Goal: Navigation & Orientation: Find specific page/section

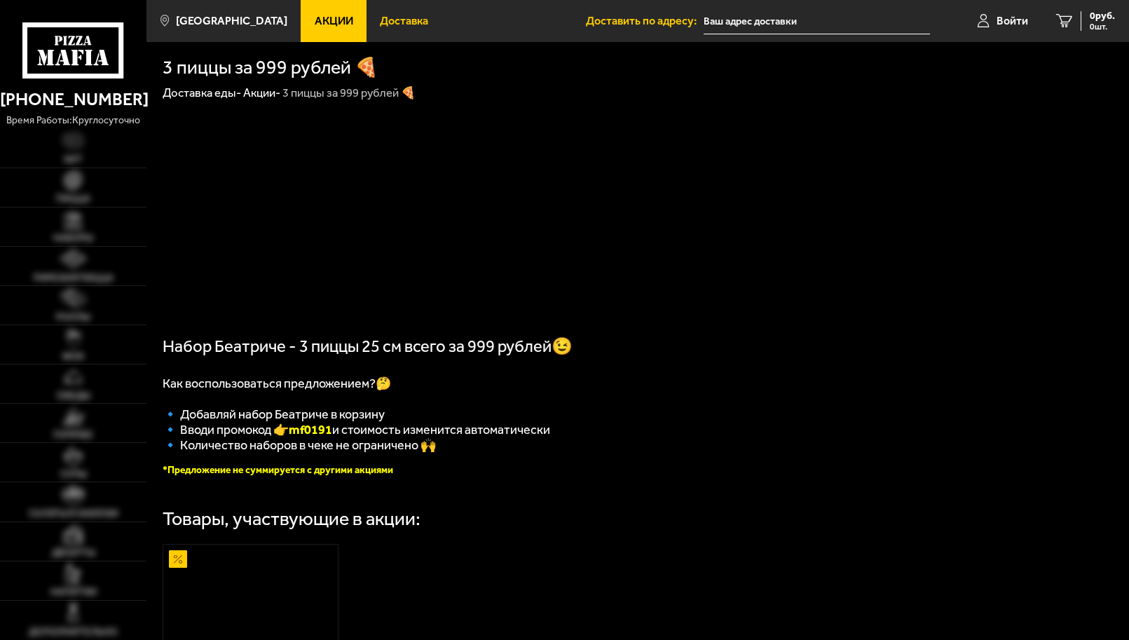
click at [390, 32] on link "Доставка" at bounding box center [414, 21] width 96 height 42
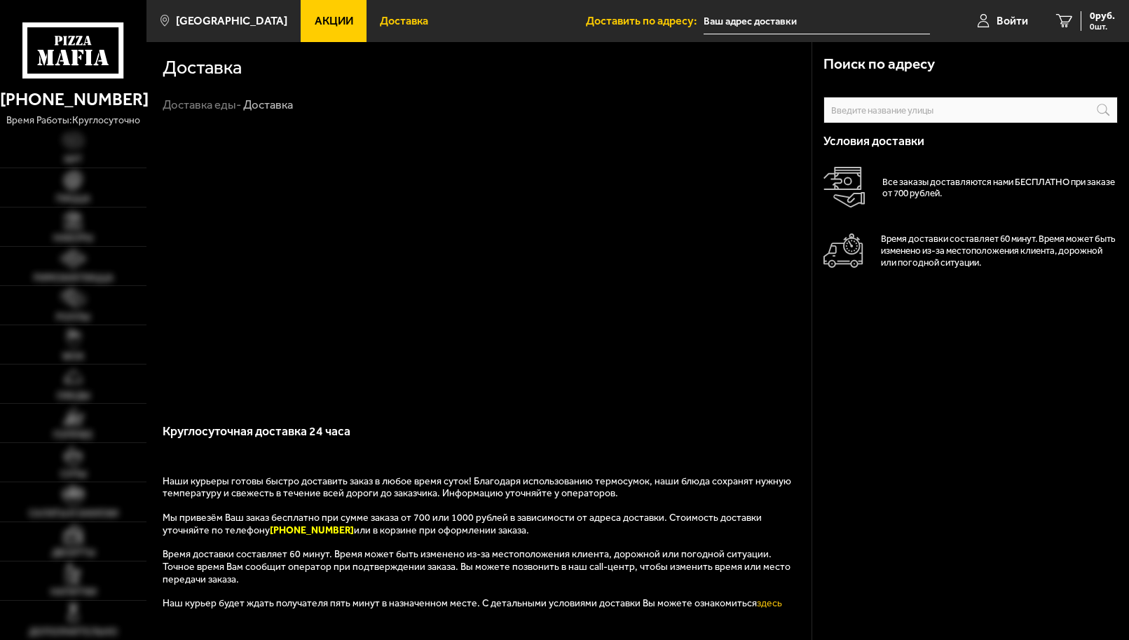
click at [400, 39] on link "Доставка" at bounding box center [414, 21] width 96 height 42
click at [399, 16] on span "Доставка" at bounding box center [404, 20] width 48 height 11
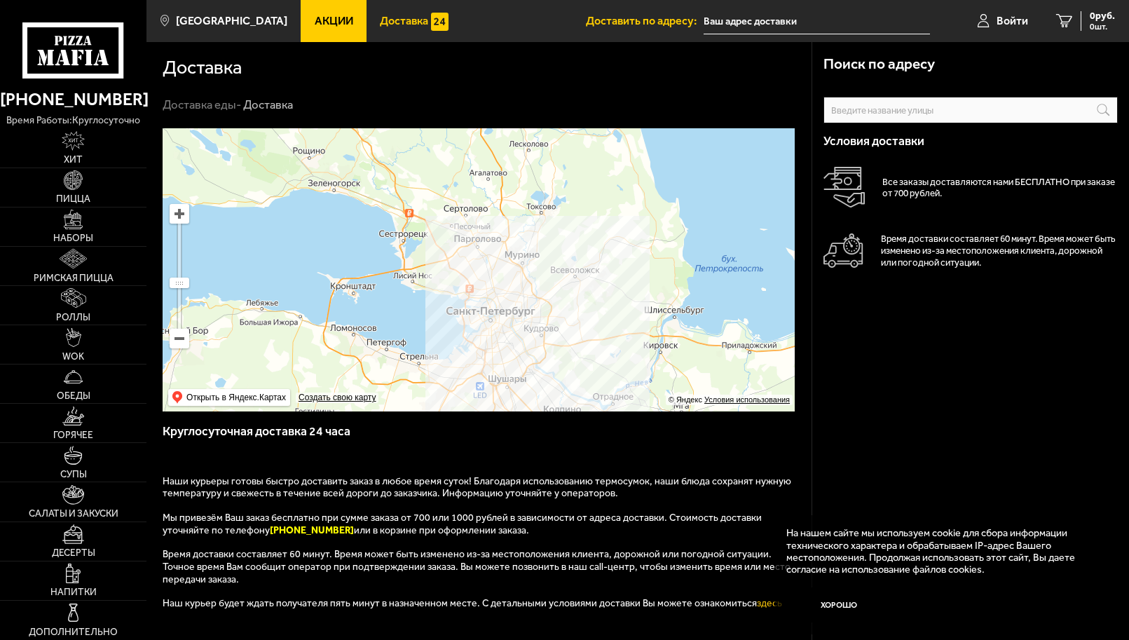
drag, startPoint x: 474, startPoint y: 198, endPoint x: 489, endPoint y: 313, distance: 115.9
click at [489, 313] on ymaps at bounding box center [479, 269] width 632 height 283
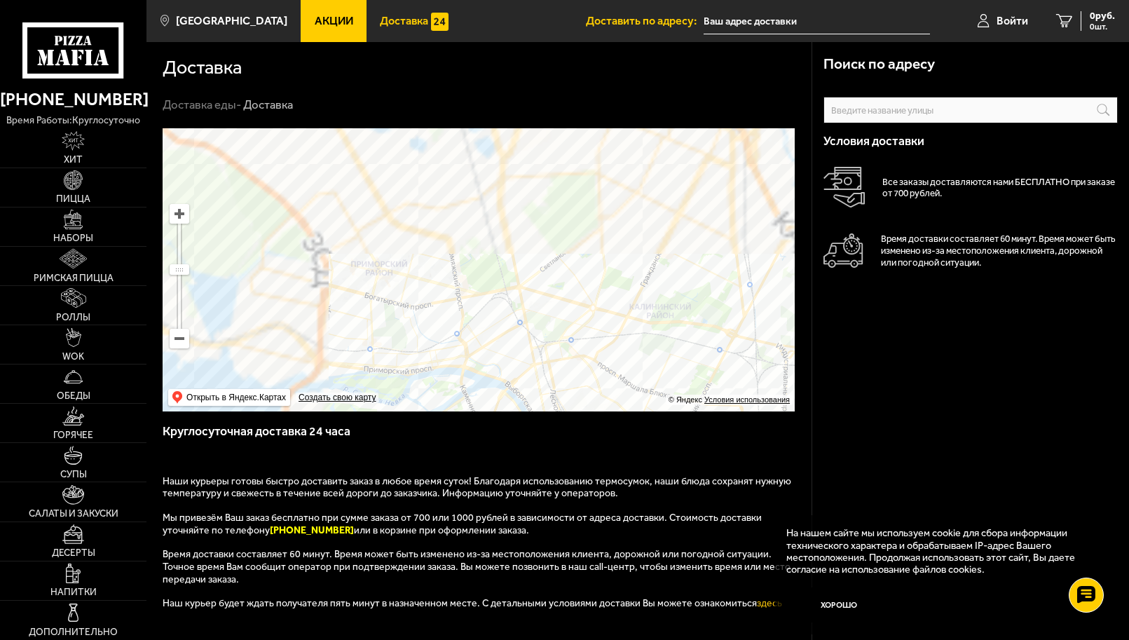
drag, startPoint x: 565, startPoint y: 202, endPoint x: 559, endPoint y: 347, distance: 145.1
click at [559, 347] on ymaps at bounding box center [479, 269] width 632 height 283
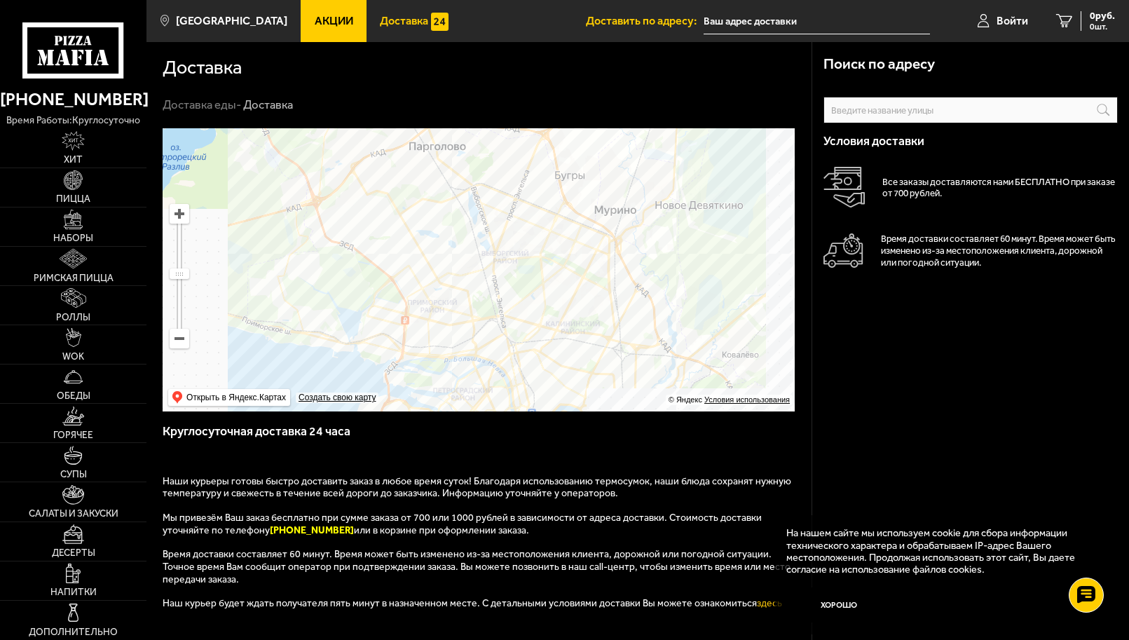
drag, startPoint x: 502, startPoint y: 304, endPoint x: 584, endPoint y: 223, distance: 115.4
click at [584, 223] on ymaps at bounding box center [479, 269] width 632 height 283
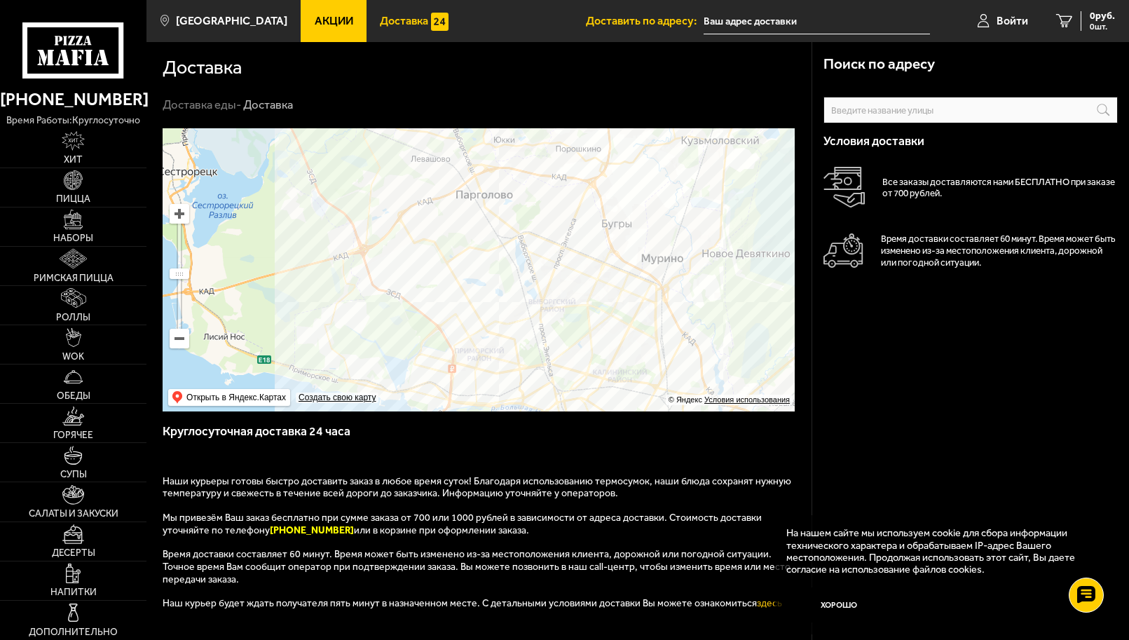
drag, startPoint x: 534, startPoint y: 258, endPoint x: 513, endPoint y: 364, distance: 108.5
click at [513, 364] on ymaps at bounding box center [479, 269] width 632 height 283
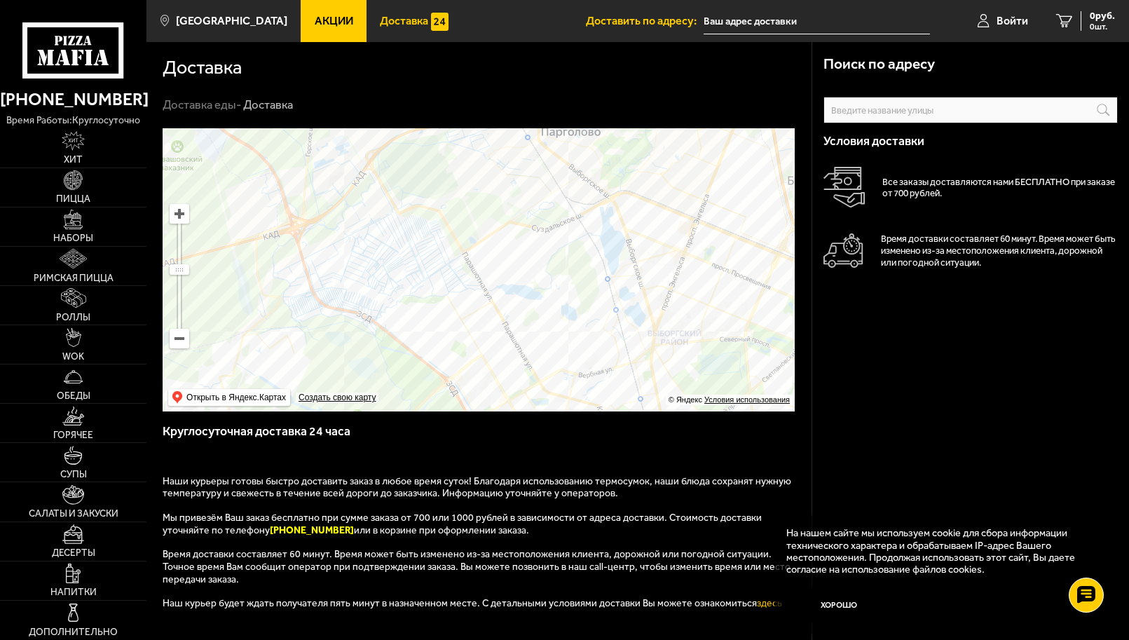
drag, startPoint x: 484, startPoint y: 206, endPoint x: 574, endPoint y: 308, distance: 136.0
click at [574, 308] on ymaps at bounding box center [479, 269] width 632 height 283
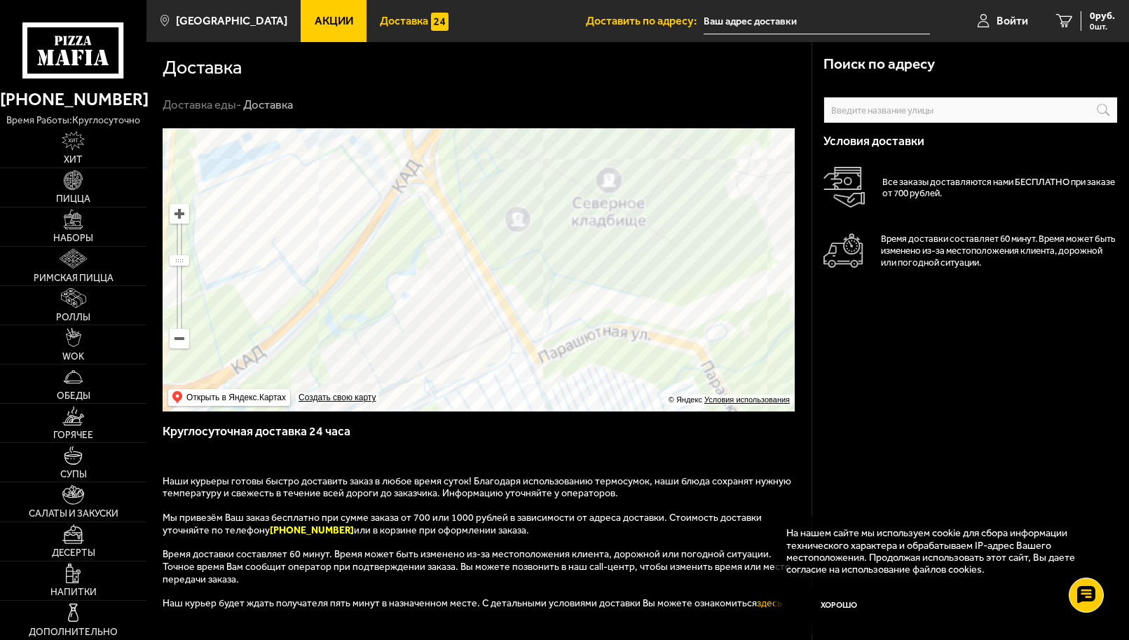
drag, startPoint x: 371, startPoint y: 260, endPoint x: 673, endPoint y: 308, distance: 306.4
click at [673, 308] on ymaps at bounding box center [479, 269] width 632 height 283
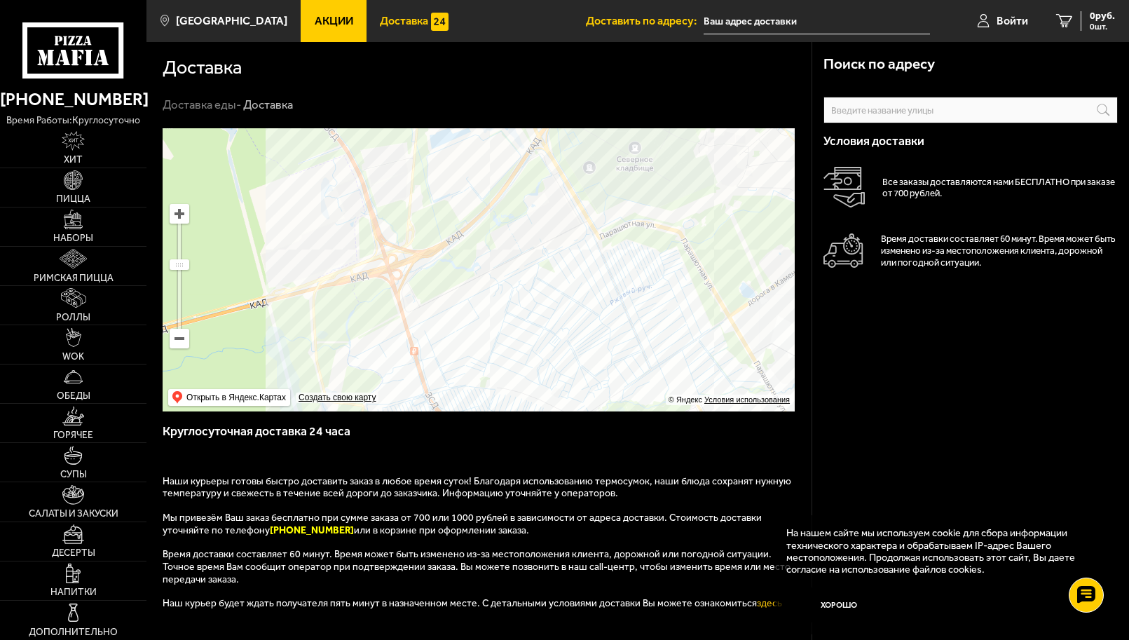
drag, startPoint x: 658, startPoint y: 346, endPoint x: 608, endPoint y: 274, distance: 88.0
click at [608, 274] on ymaps at bounding box center [479, 269] width 632 height 283
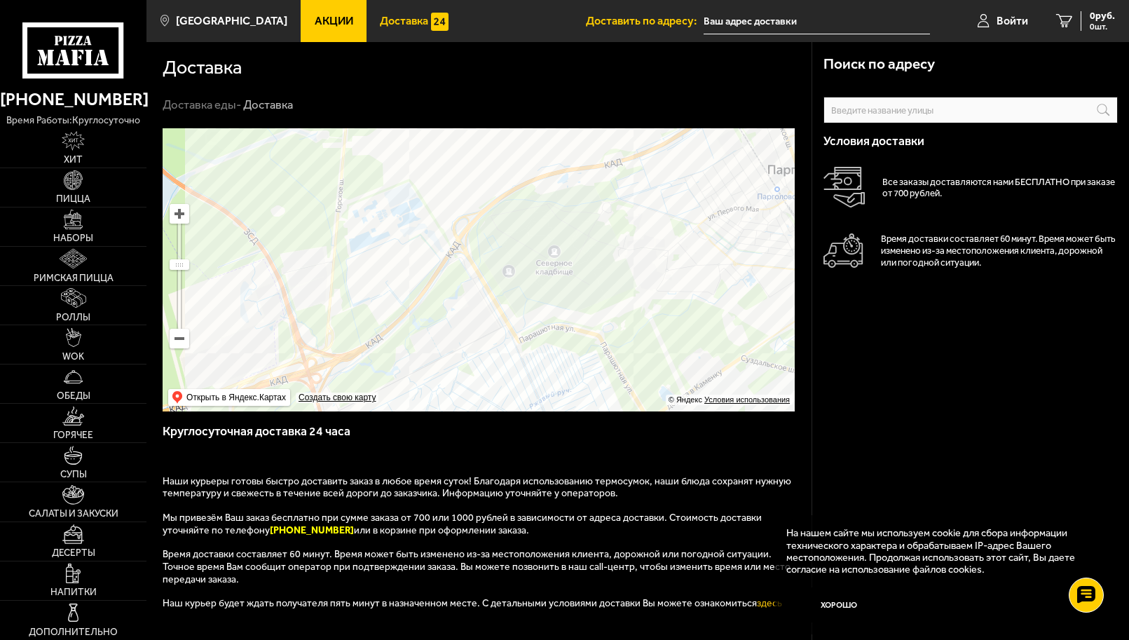
drag, startPoint x: 655, startPoint y: 198, endPoint x: 579, endPoint y: 310, distance: 135.2
click at [581, 308] on ymaps at bounding box center [479, 269] width 632 height 283
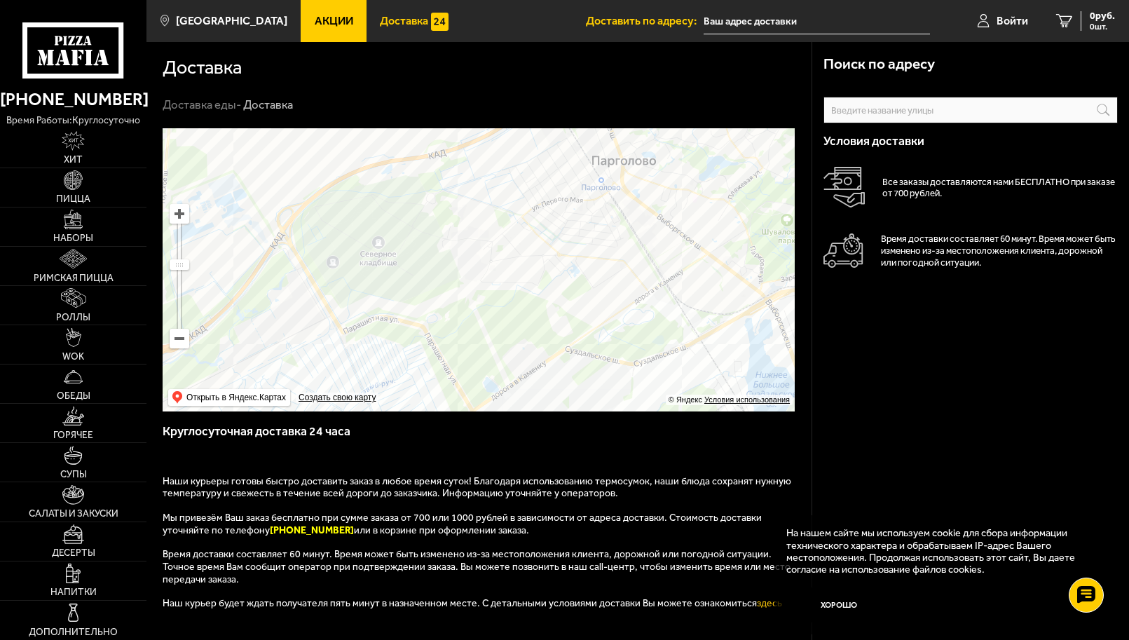
drag, startPoint x: 618, startPoint y: 368, endPoint x: 489, endPoint y: 319, distance: 138.2
click at [491, 317] on ymaps at bounding box center [479, 269] width 632 height 283
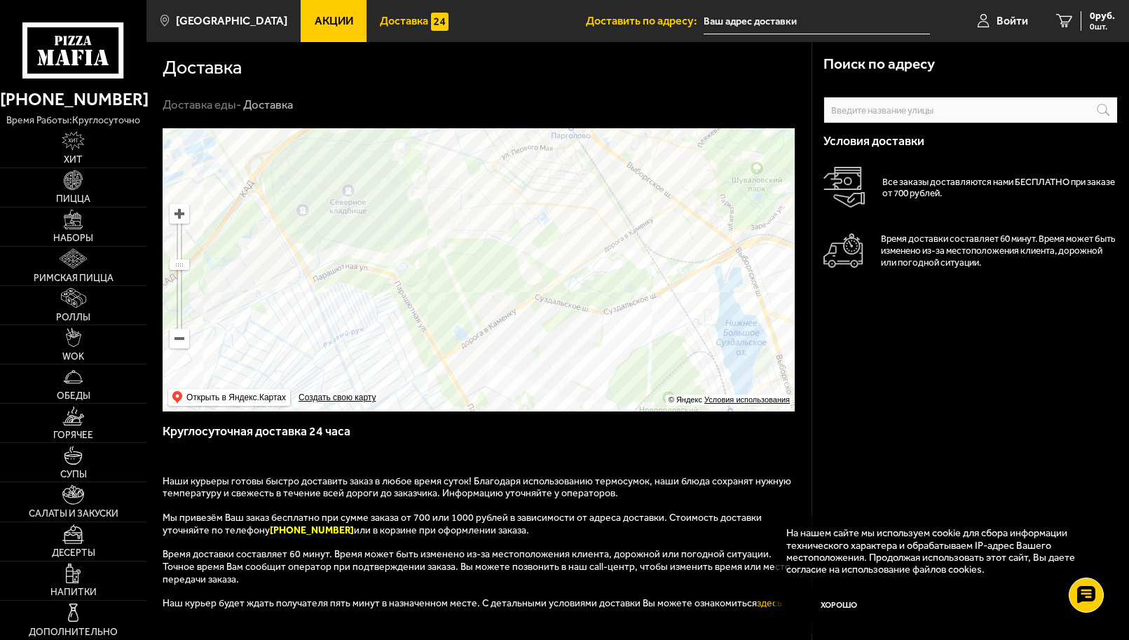
drag, startPoint x: 546, startPoint y: 300, endPoint x: 566, endPoint y: 158, distance: 143.6
click at [567, 153] on ymaps at bounding box center [479, 269] width 632 height 283
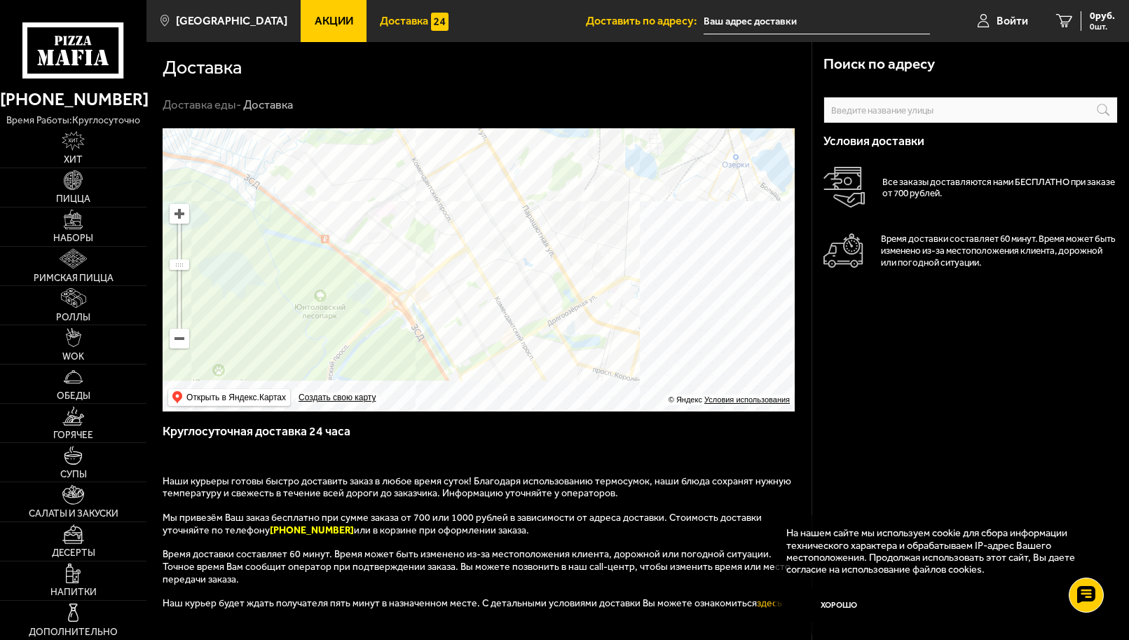
drag, startPoint x: 532, startPoint y: 271, endPoint x: 492, endPoint y: 139, distance: 137.8
click at [492, 139] on ymaps at bounding box center [479, 269] width 632 height 283
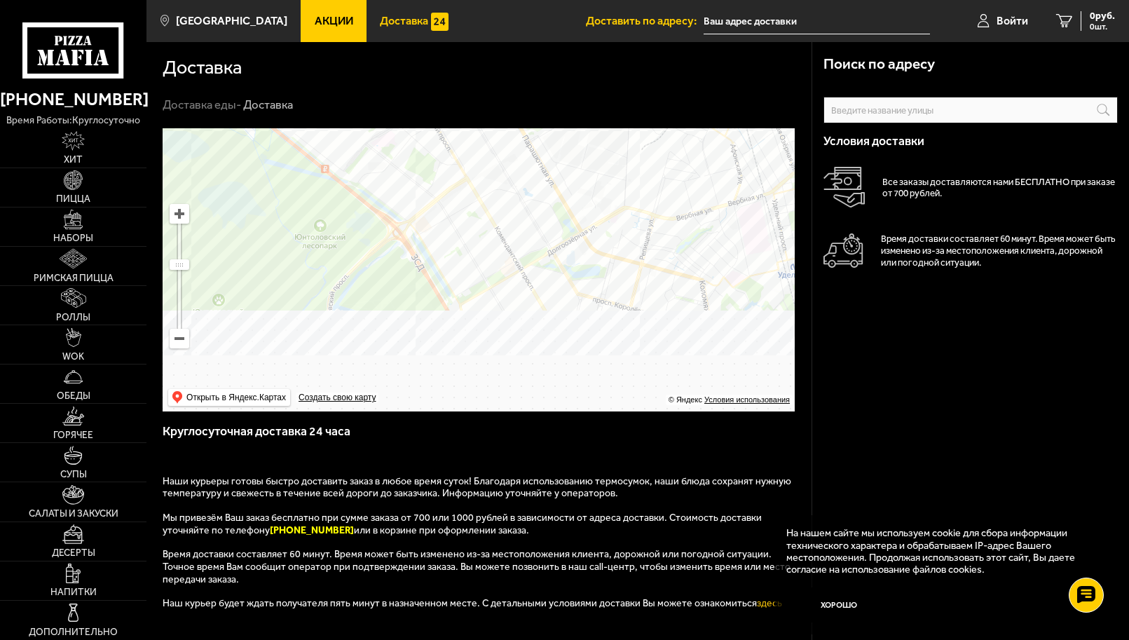
drag, startPoint x: 556, startPoint y: 285, endPoint x: 551, endPoint y: 220, distance: 65.3
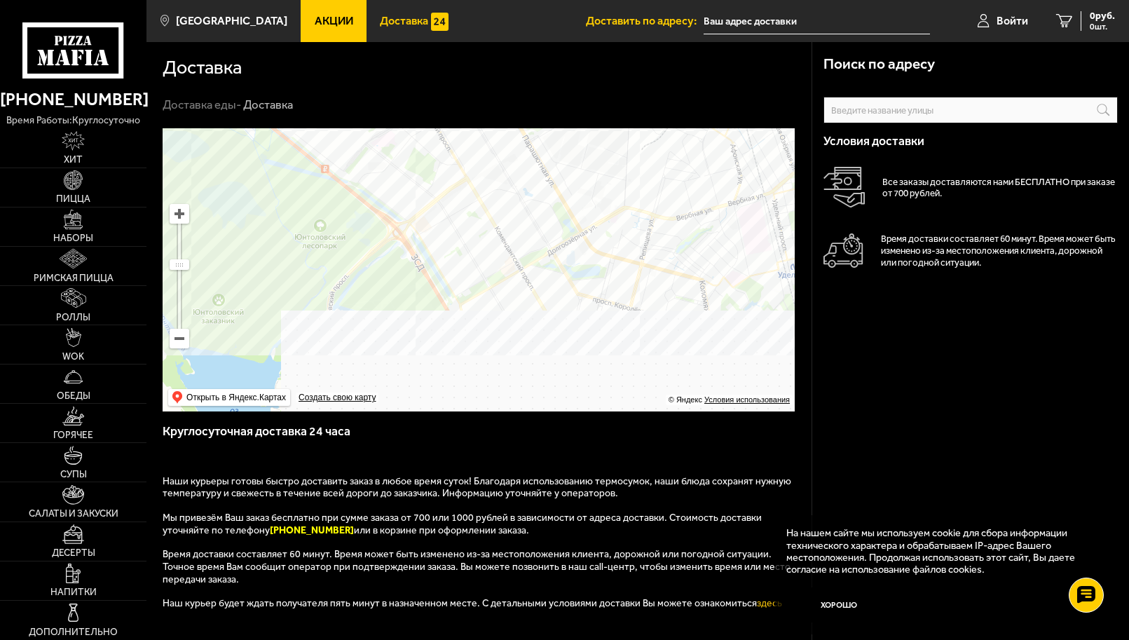
click at [551, 220] on ymaps at bounding box center [479, 269] width 632 height 283
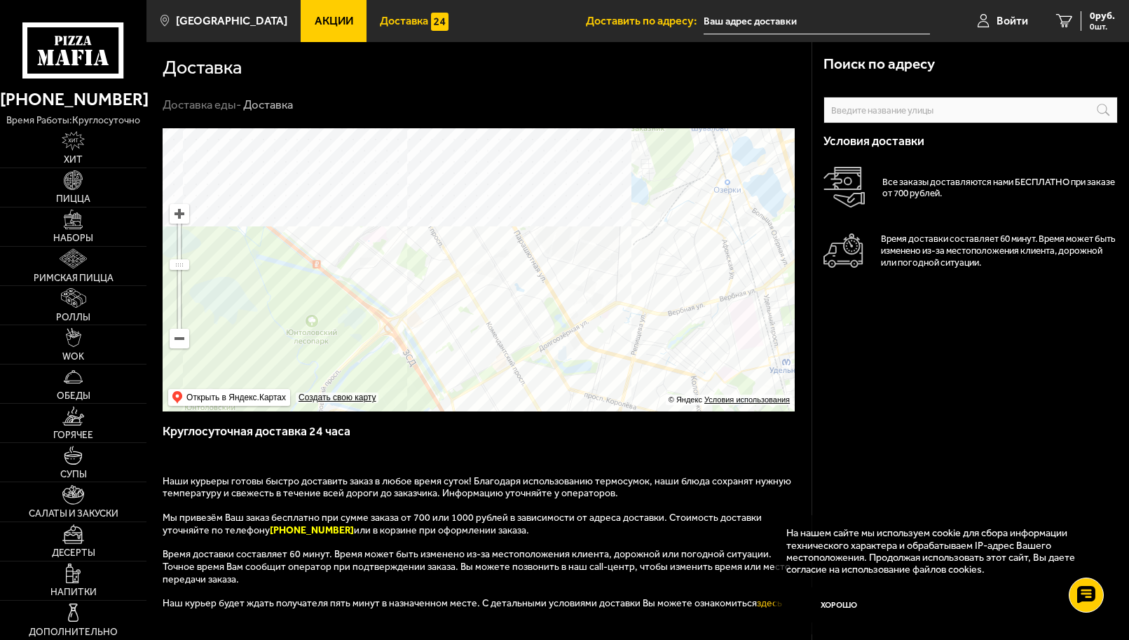
drag, startPoint x: 549, startPoint y: 326, endPoint x: 544, endPoint y: 358, distance: 31.8
click at [542, 360] on ymaps at bounding box center [479, 269] width 632 height 283
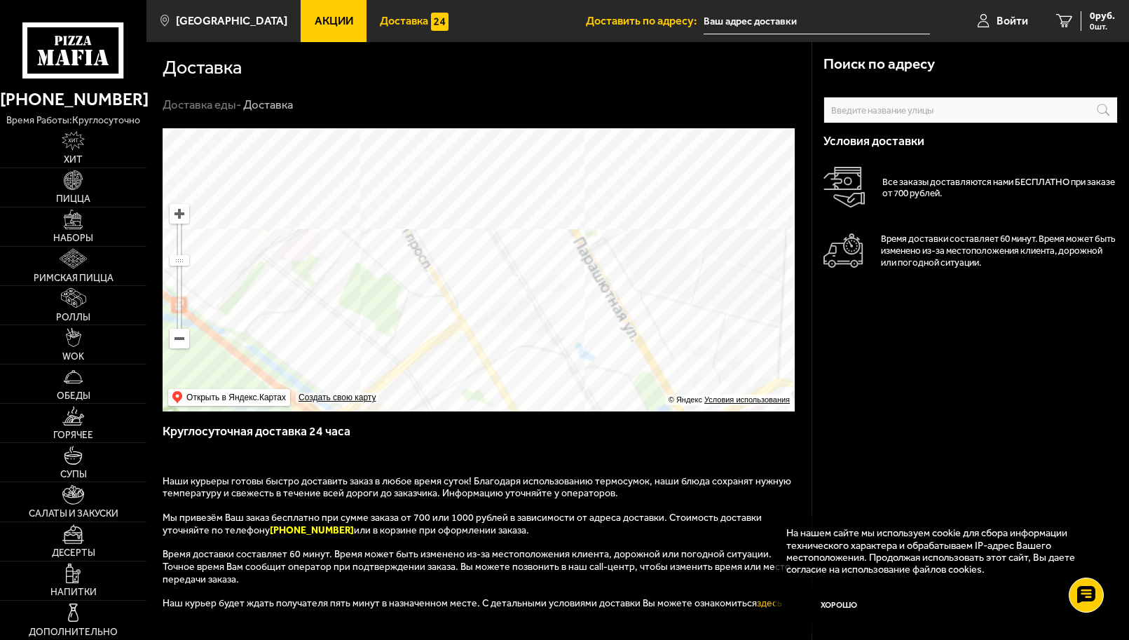
drag, startPoint x: 509, startPoint y: 326, endPoint x: 559, endPoint y: 267, distance: 77.6
click at [566, 260] on ymaps at bounding box center [479, 269] width 632 height 283
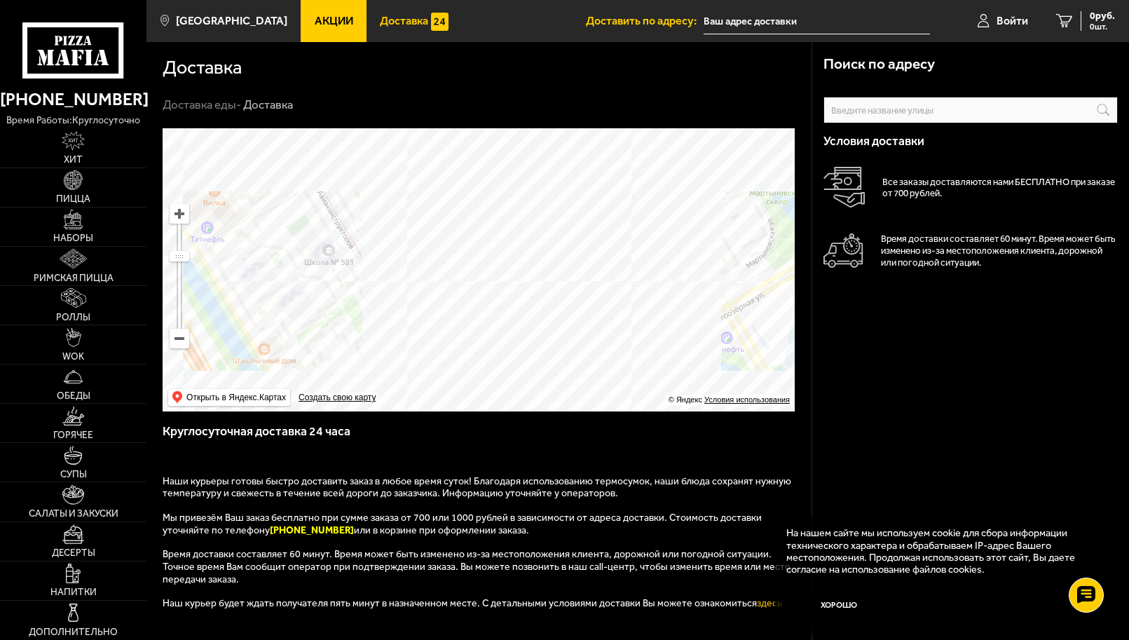
drag, startPoint x: 614, startPoint y: 331, endPoint x: 462, endPoint y: 147, distance: 238.3
click at [462, 147] on ymaps at bounding box center [479, 269] width 632 height 283
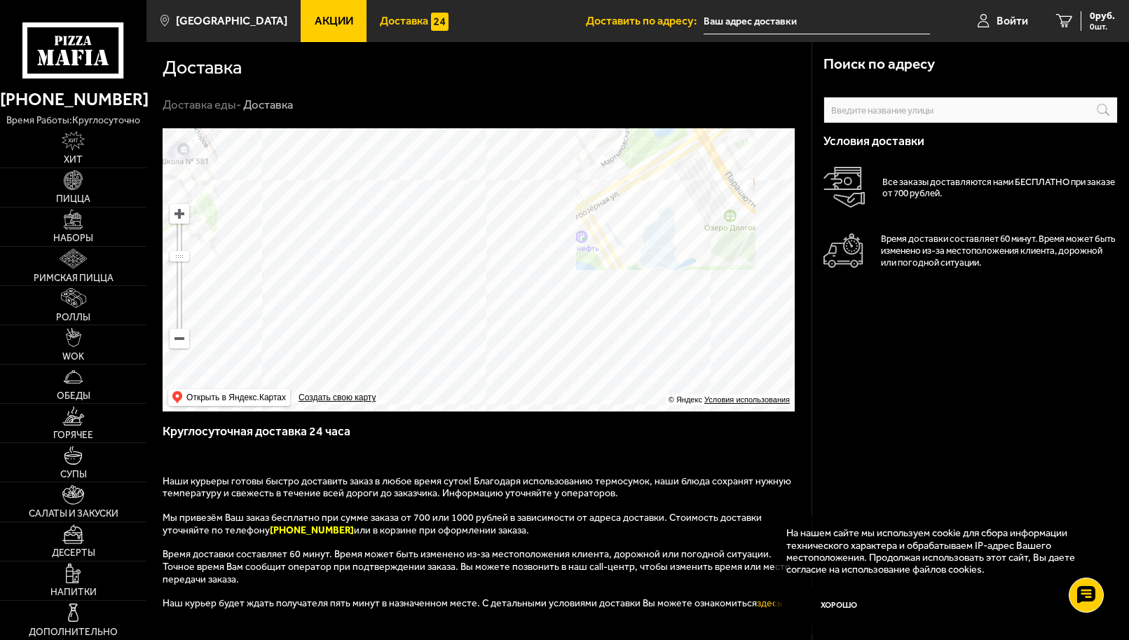
drag, startPoint x: 434, startPoint y: 226, endPoint x: 459, endPoint y: 281, distance: 60.8
click at [459, 281] on ymaps at bounding box center [479, 269] width 632 height 283
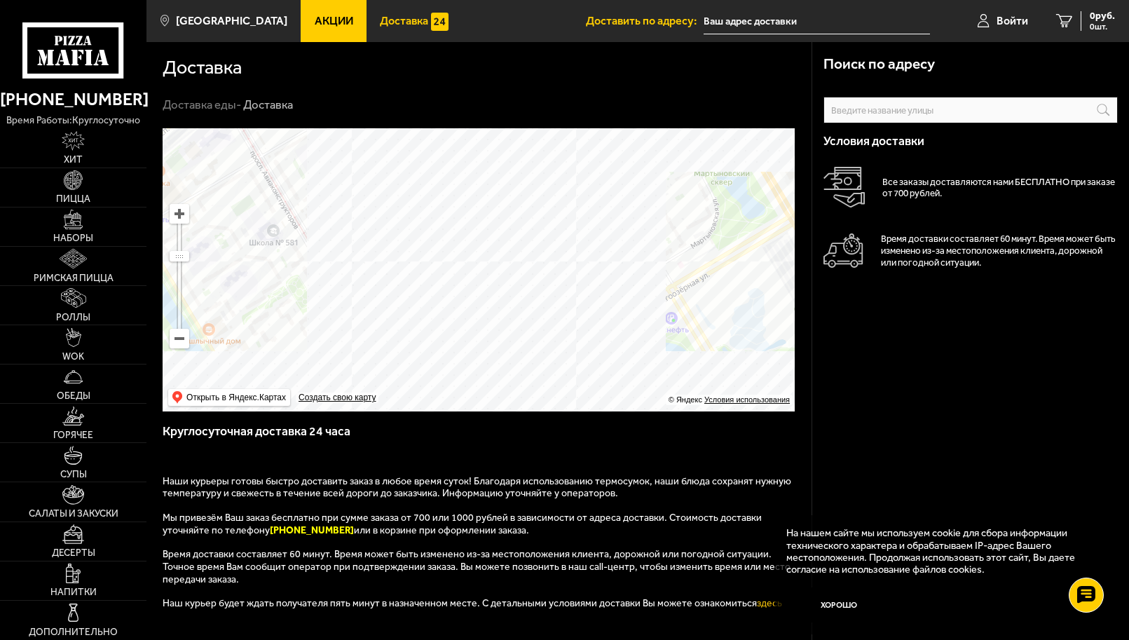
drag, startPoint x: 473, startPoint y: 225, endPoint x: 563, endPoint y: 306, distance: 121.0
click at [563, 306] on ymaps at bounding box center [479, 269] width 632 height 283
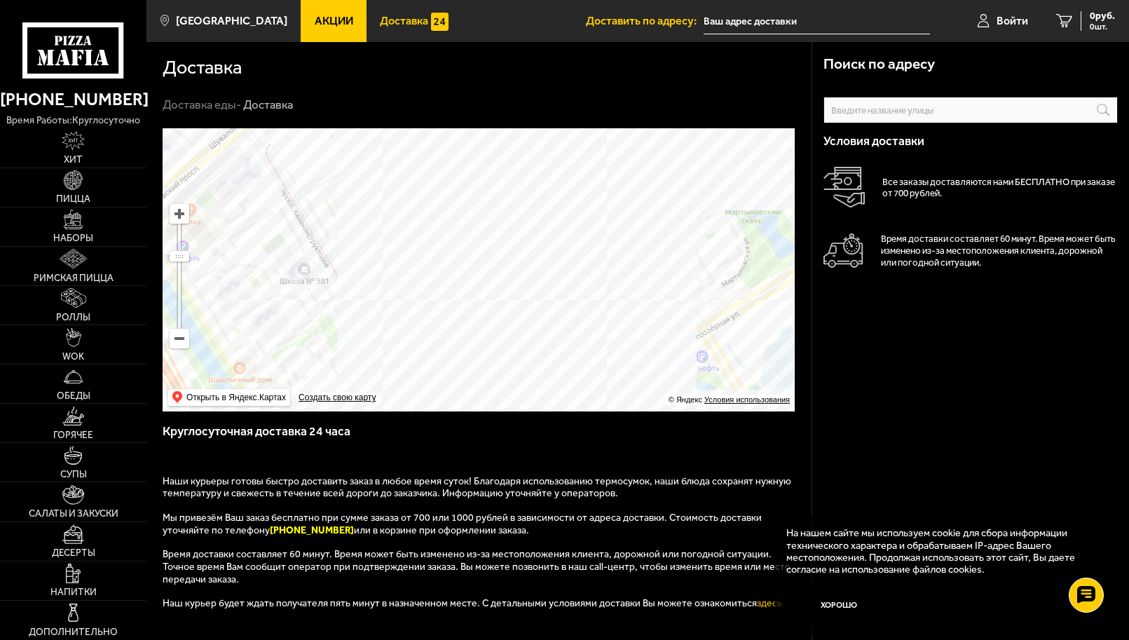
drag, startPoint x: 423, startPoint y: 220, endPoint x: 487, endPoint y: 289, distance: 94.2
click at [487, 289] on ymaps at bounding box center [479, 269] width 632 height 283
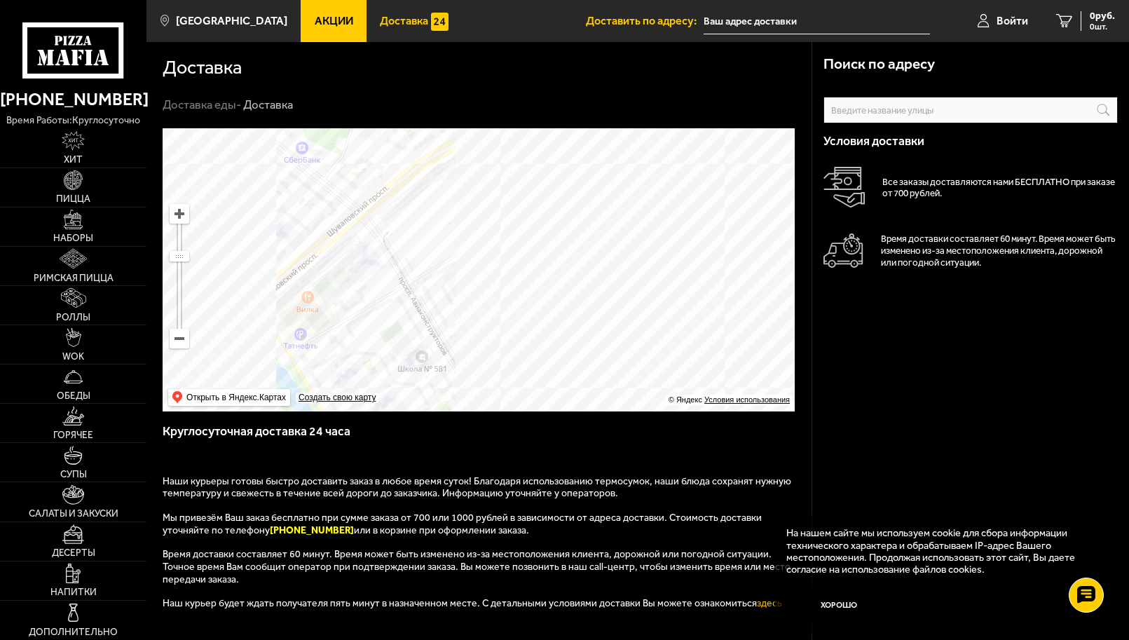
drag, startPoint x: 366, startPoint y: 221, endPoint x: 475, endPoint y: 289, distance: 128.5
click at [475, 289] on ymaps at bounding box center [479, 269] width 632 height 283
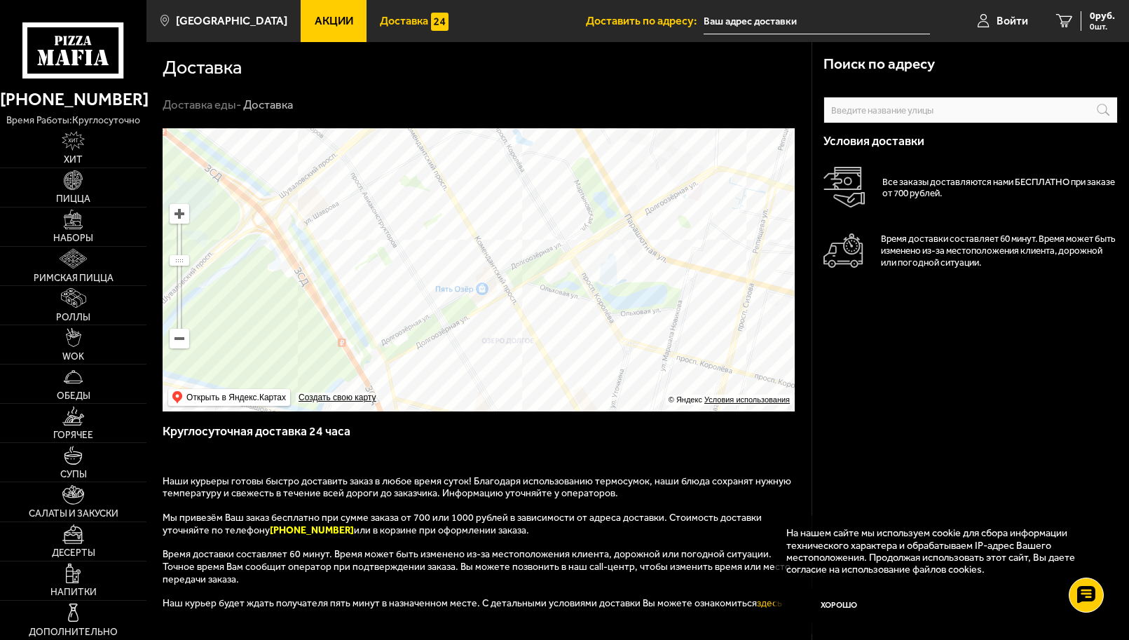
drag, startPoint x: 534, startPoint y: 255, endPoint x: 639, endPoint y: 199, distance: 119.1
click at [639, 199] on ymaps at bounding box center [479, 269] width 632 height 283
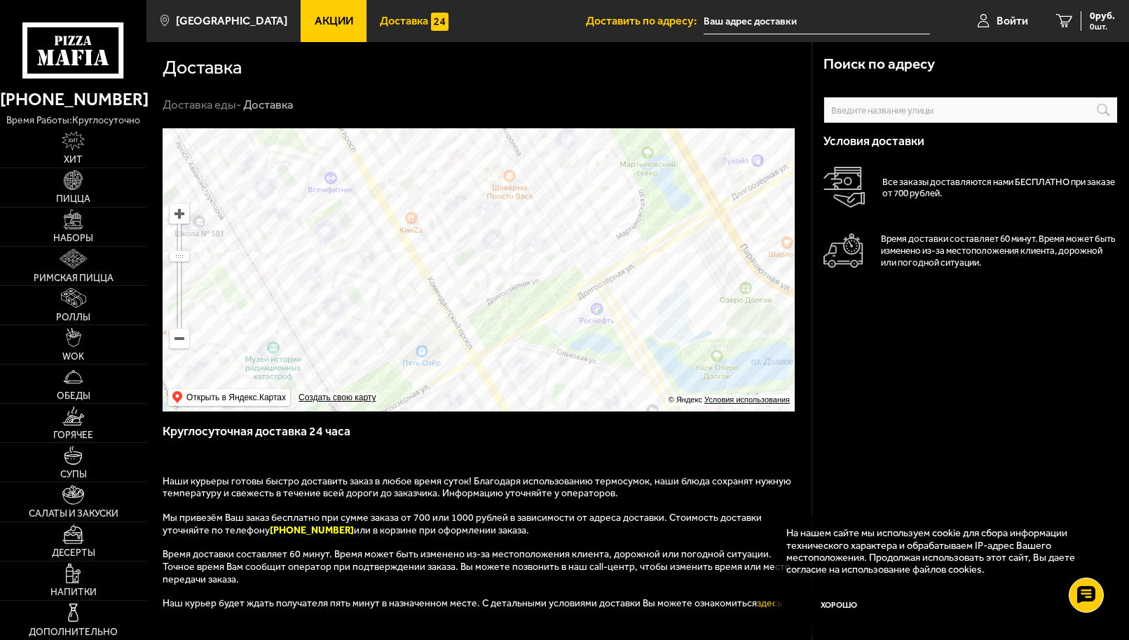
drag, startPoint x: 516, startPoint y: 341, endPoint x: 667, endPoint y: 195, distance: 210.5
click at [667, 195] on ymaps at bounding box center [479, 269] width 632 height 283
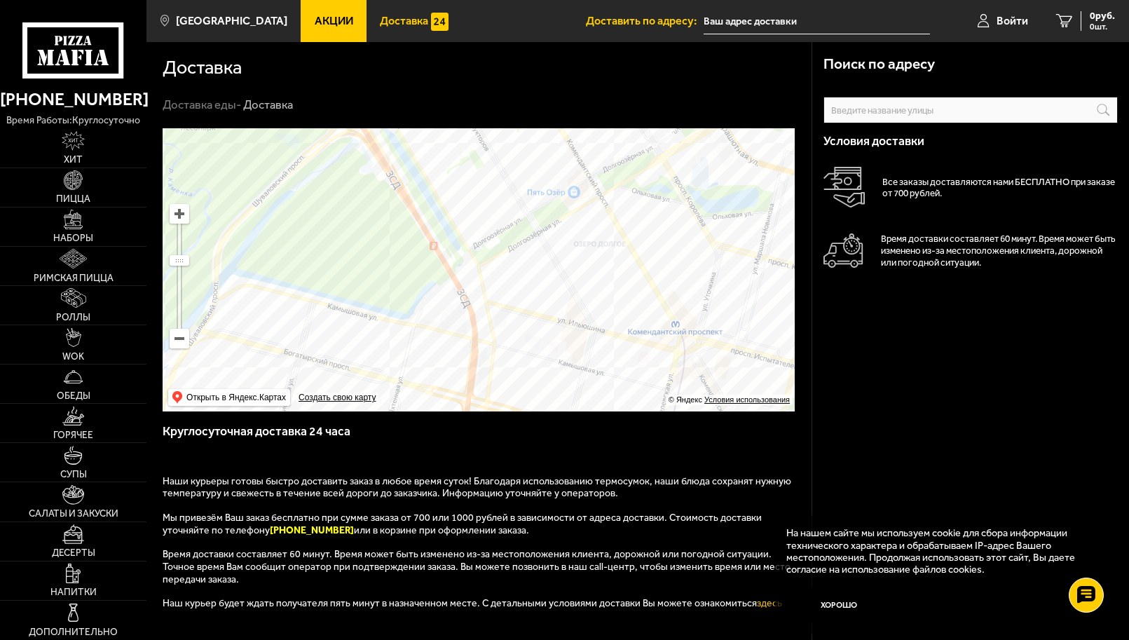
drag, startPoint x: 597, startPoint y: 339, endPoint x: 678, endPoint y: 246, distance: 123.6
click at [678, 246] on ymaps at bounding box center [479, 269] width 632 height 283
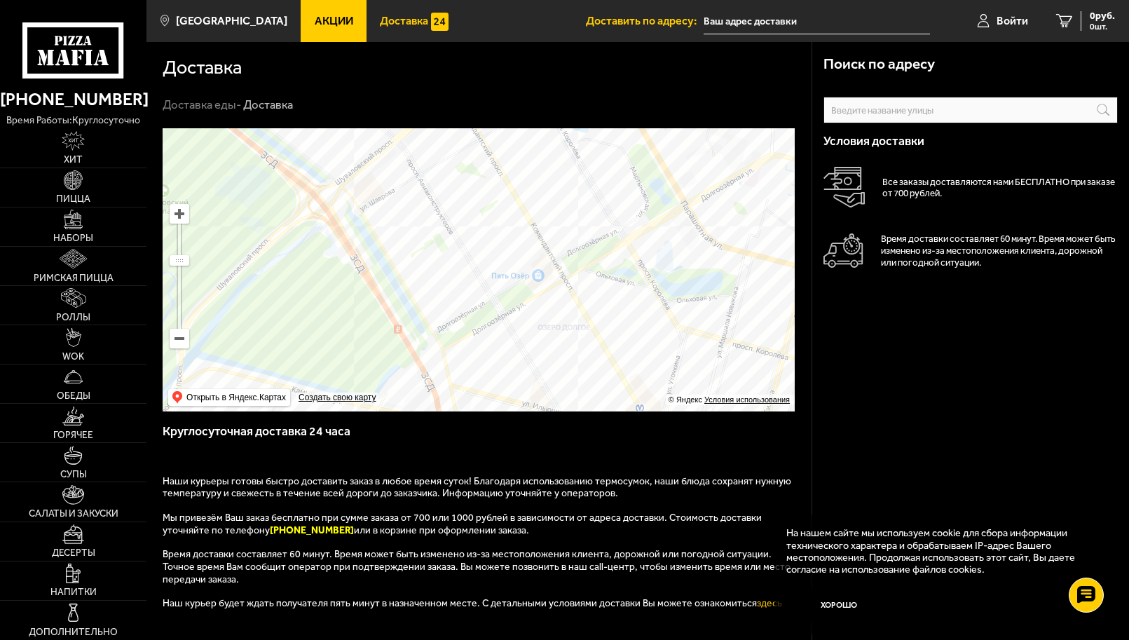
drag, startPoint x: 647, startPoint y: 312, endPoint x: 607, endPoint y: 401, distance: 97.5
click at [607, 401] on ymaps at bounding box center [479, 269] width 632 height 283
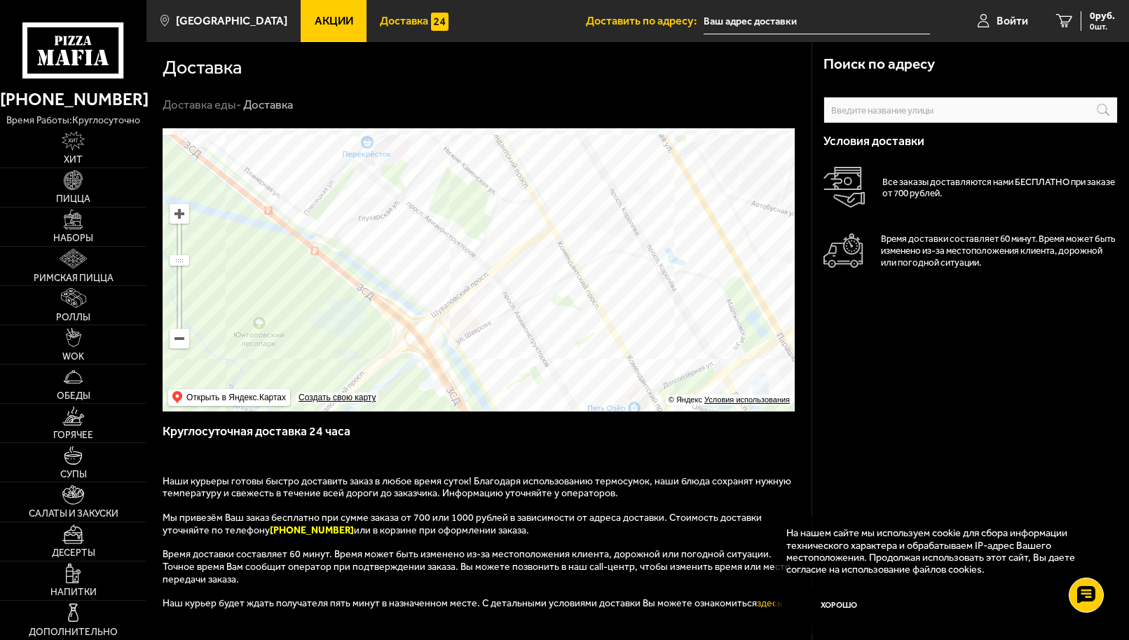
drag, startPoint x: 493, startPoint y: 216, endPoint x: 567, endPoint y: 333, distance: 138.6
click at [567, 333] on ymaps at bounding box center [479, 269] width 632 height 283
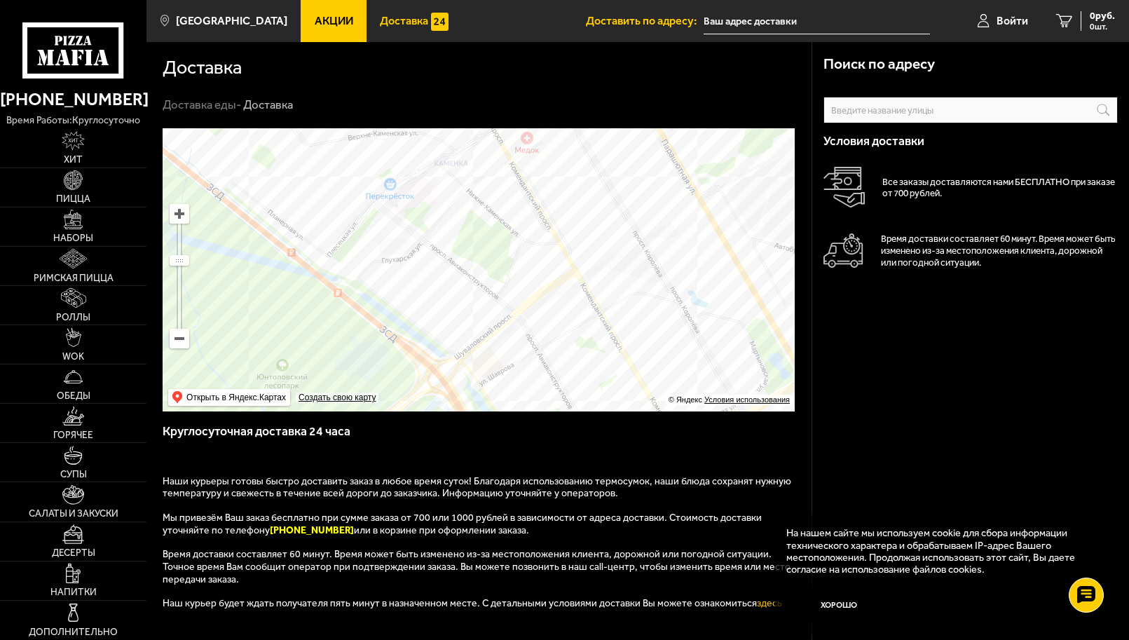
drag, startPoint x: 467, startPoint y: 191, endPoint x: 502, endPoint y: 273, distance: 88.8
click at [502, 273] on ymaps at bounding box center [479, 269] width 632 height 283
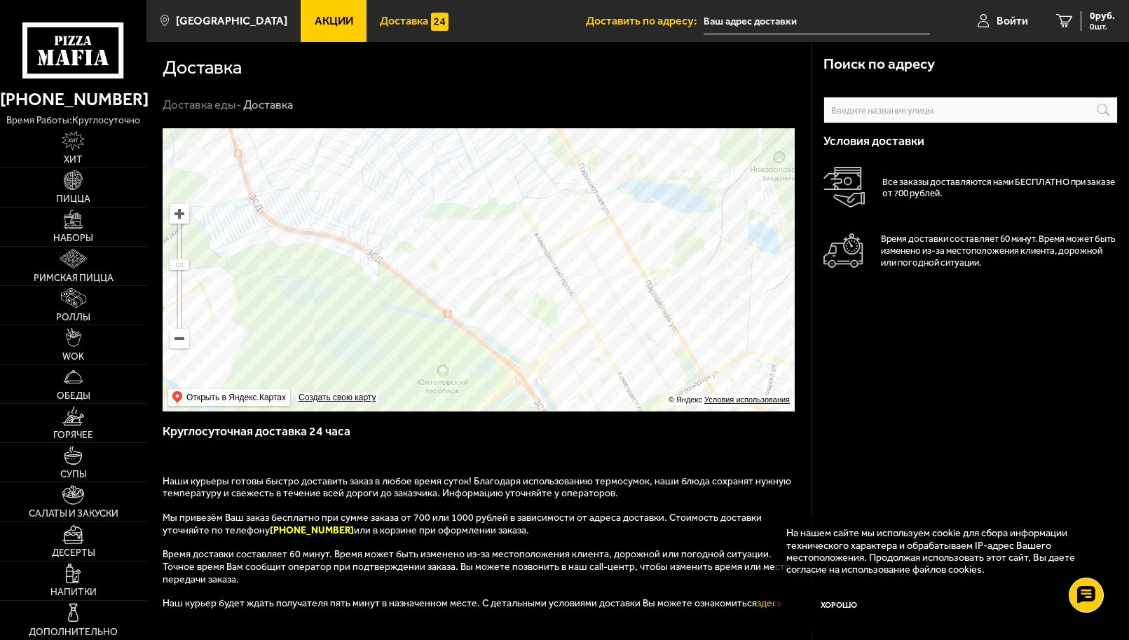
drag, startPoint x: 573, startPoint y: 282, endPoint x: 504, endPoint y: 258, distance: 72.7
click at [504, 258] on ymaps at bounding box center [479, 269] width 632 height 283
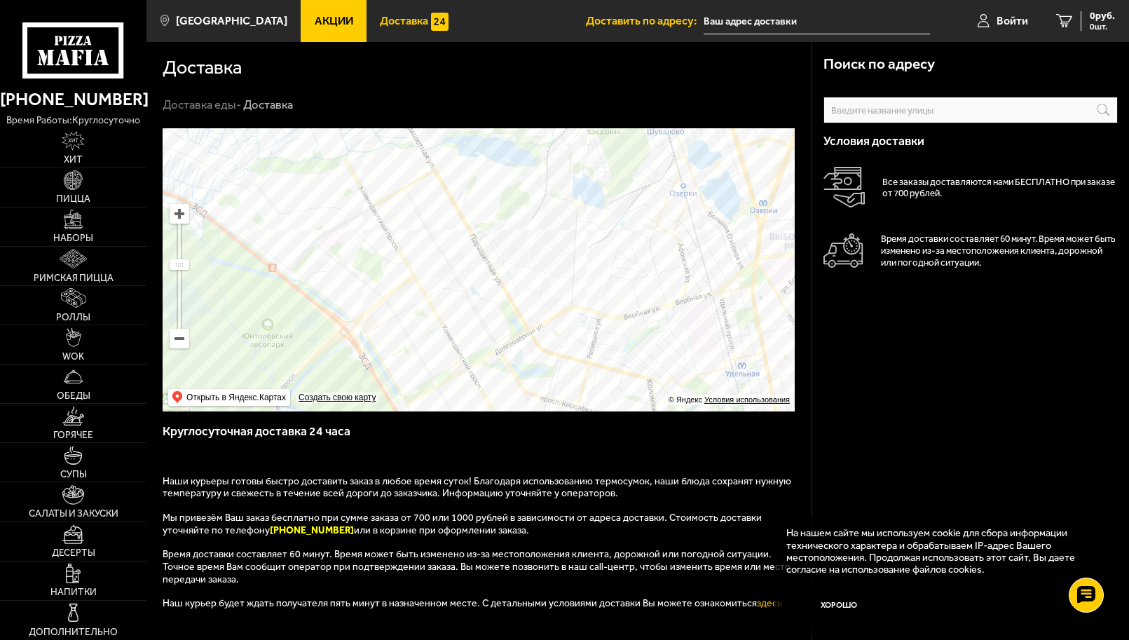
drag, startPoint x: 476, startPoint y: 373, endPoint x: 600, endPoint y: 255, distance: 171.4
click at [600, 255] on ymaps at bounding box center [479, 269] width 632 height 283
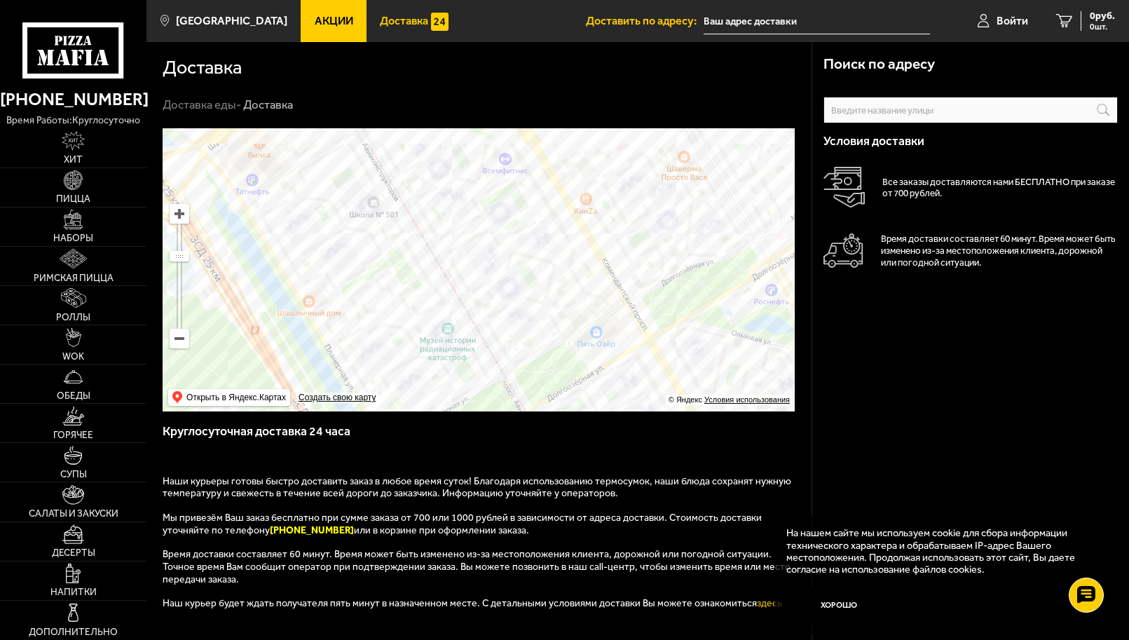
drag, startPoint x: 583, startPoint y: 272, endPoint x: 635, endPoint y: 410, distance: 147.7
click at [635, 410] on ymaps at bounding box center [479, 269] width 632 height 283
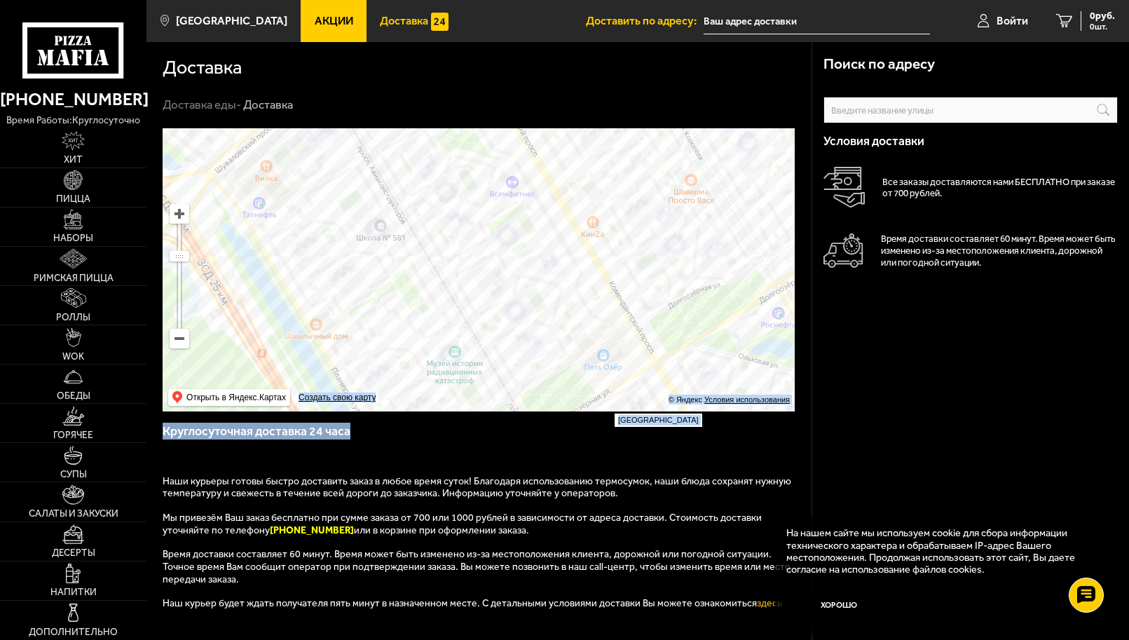
drag, startPoint x: 495, startPoint y: 222, endPoint x: 640, endPoint y: 457, distance: 276.2
drag, startPoint x: 463, startPoint y: 220, endPoint x: 634, endPoint y: 448, distance: 284.7
click at [594, 396] on ymaps at bounding box center [479, 269] width 632 height 283
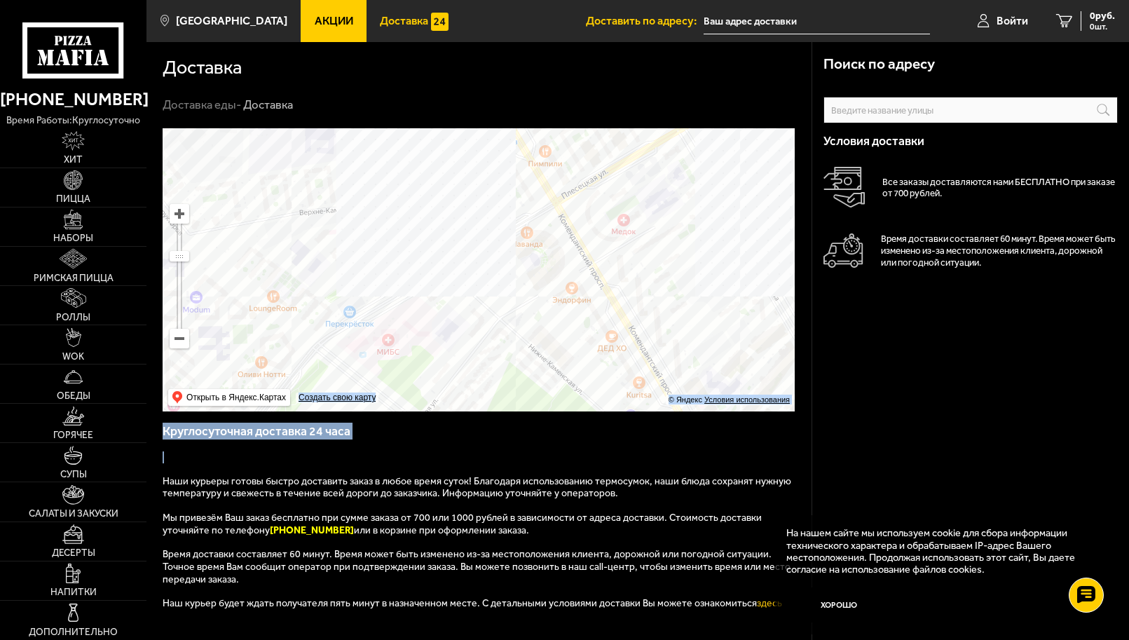
drag, startPoint x: 536, startPoint y: 234, endPoint x: 525, endPoint y: 322, distance: 88.3
click at [525, 322] on ymaps at bounding box center [479, 269] width 632 height 283
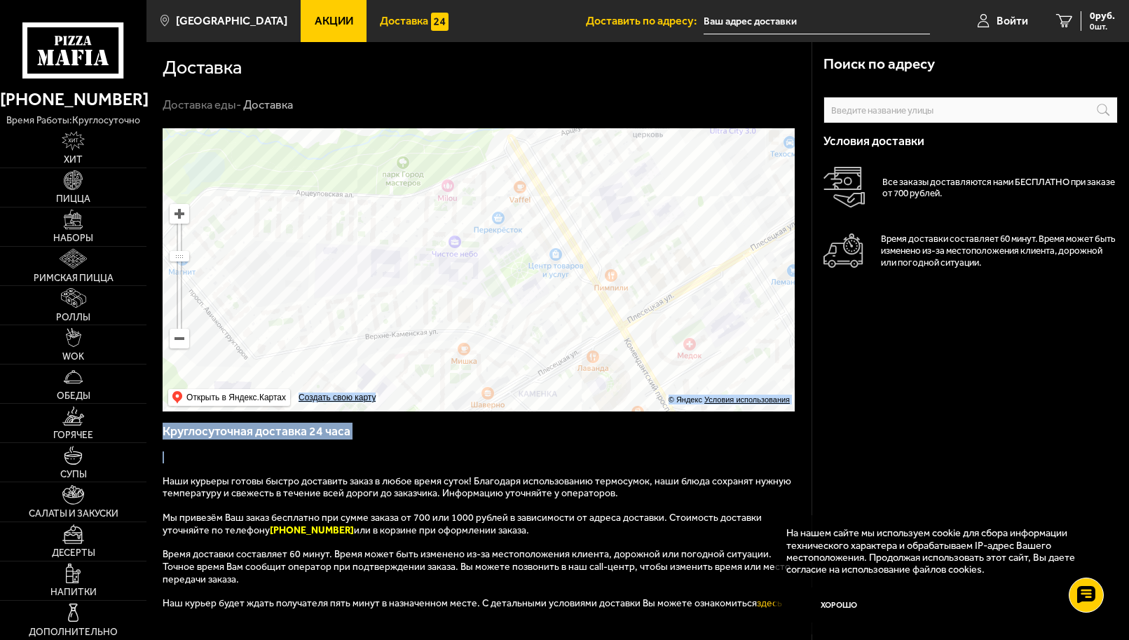
drag, startPoint x: 479, startPoint y: 281, endPoint x: 533, endPoint y: 364, distance: 98.7
click at [502, 343] on ymaps at bounding box center [479, 269] width 632 height 283
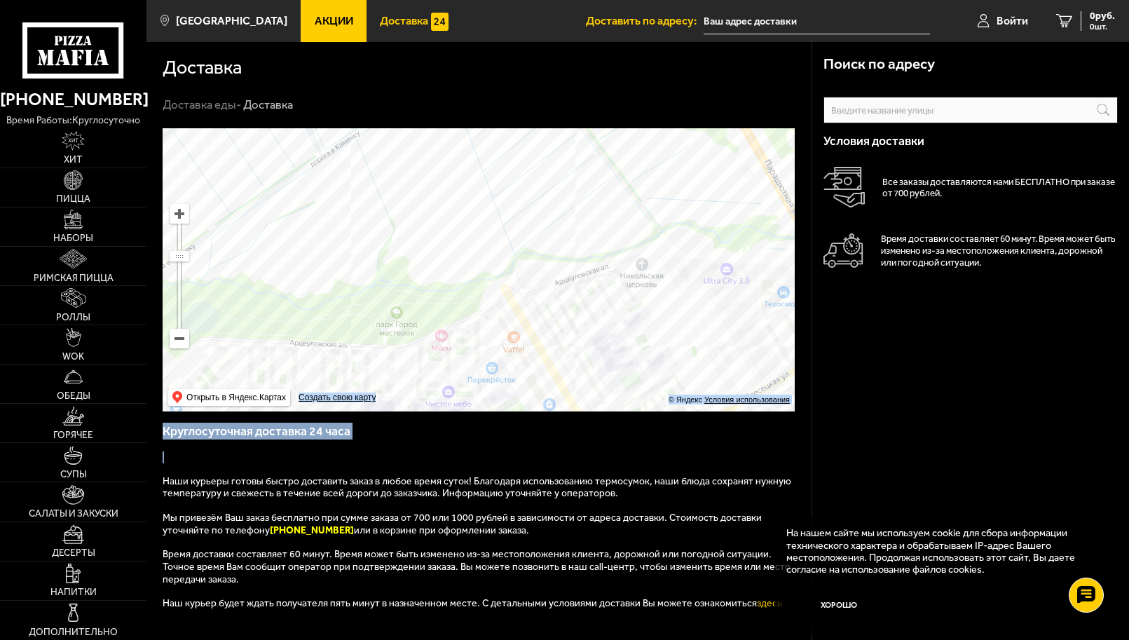
drag, startPoint x: 591, startPoint y: 286, endPoint x: 464, endPoint y: 240, distance: 134.1
click at [464, 240] on ymaps at bounding box center [479, 269] width 632 height 283
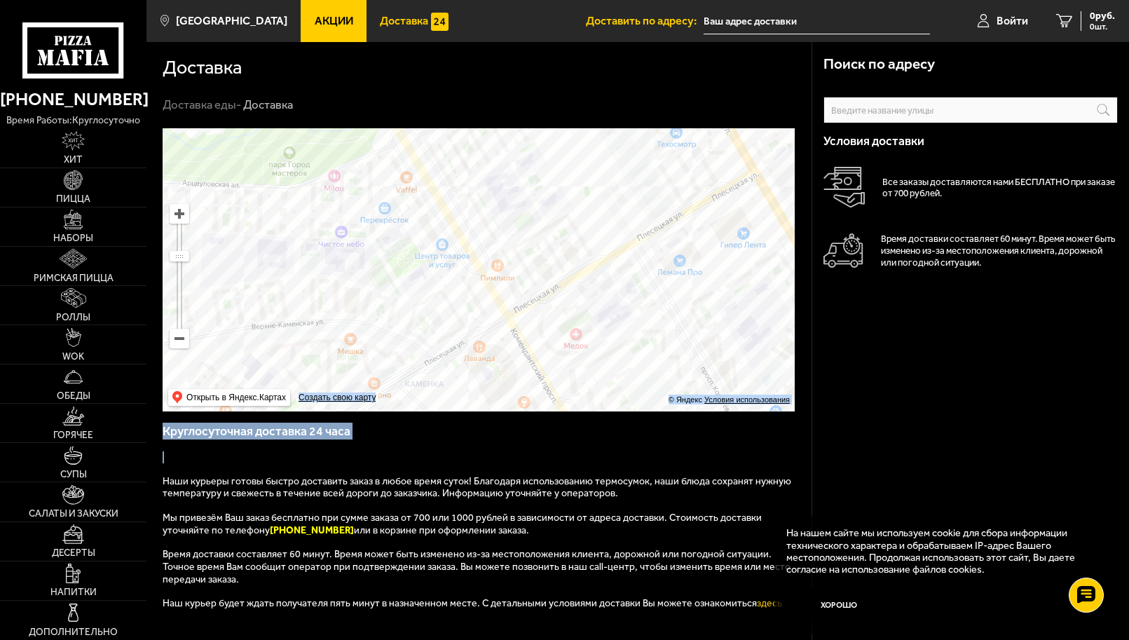
drag, startPoint x: 535, startPoint y: 297, endPoint x: 549, endPoint y: 307, distance: 17.1
click at [549, 307] on ymaps at bounding box center [479, 269] width 632 height 283
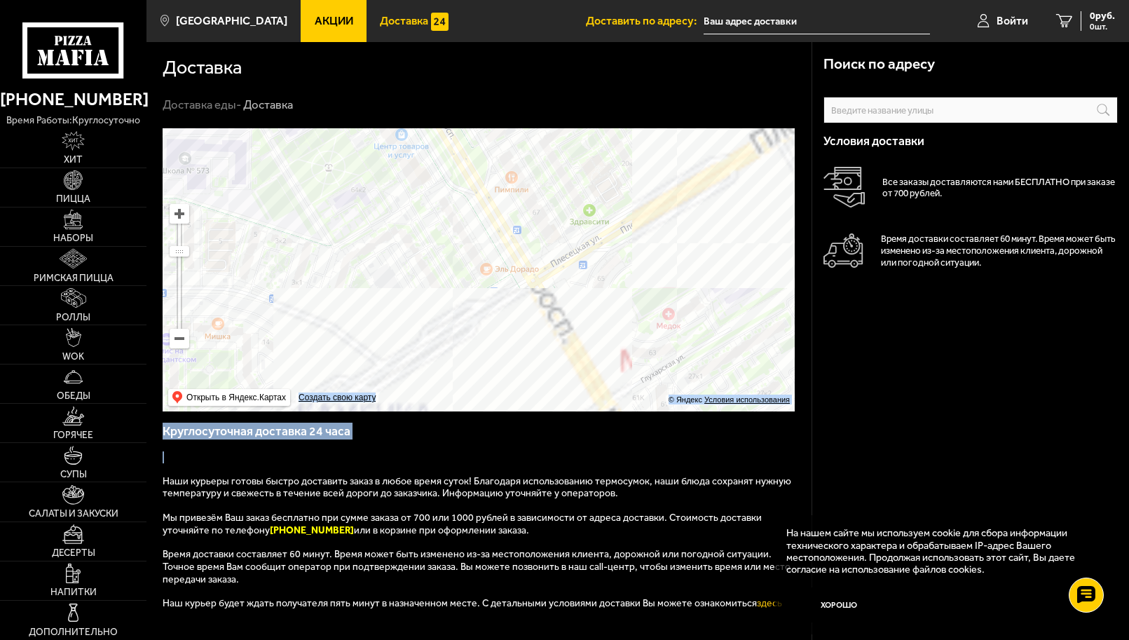
drag, startPoint x: 516, startPoint y: 340, endPoint x: 556, endPoint y: 248, distance: 100.1
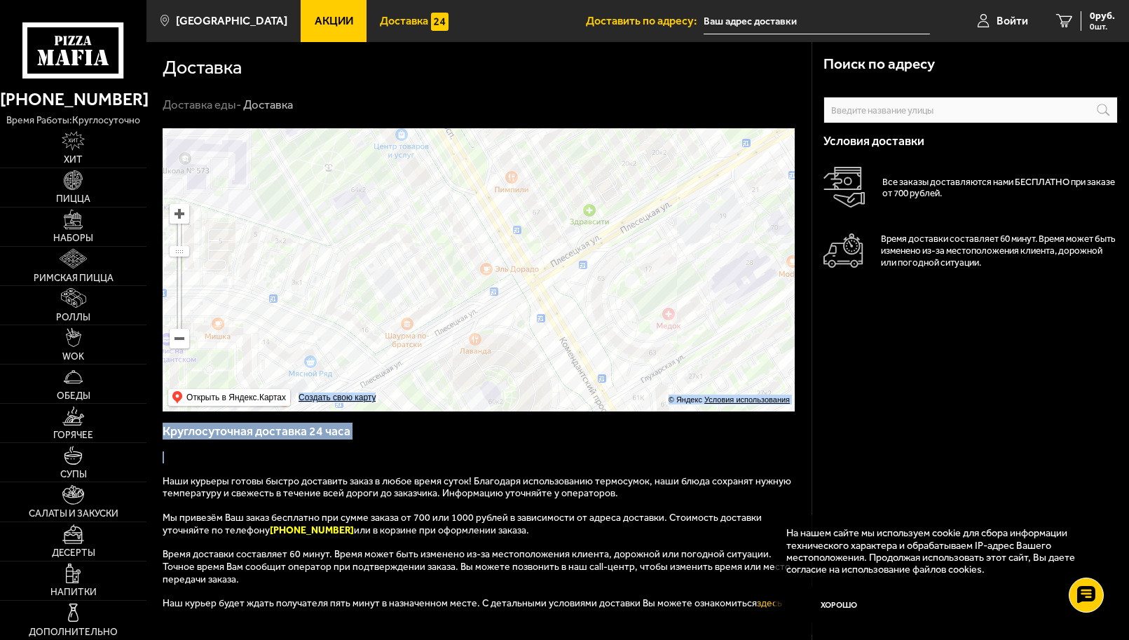
click at [556, 248] on ymaps at bounding box center [479, 269] width 632 height 283
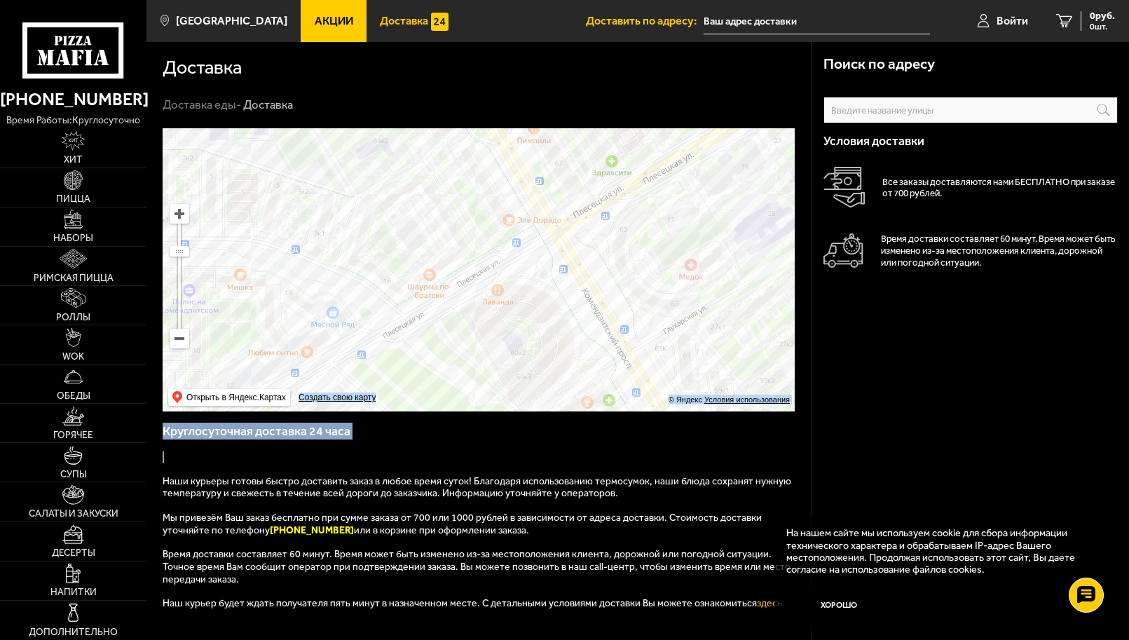
drag, startPoint x: 542, startPoint y: 315, endPoint x: 510, endPoint y: 219, distance: 101.0
click at [511, 219] on ymaps at bounding box center [479, 269] width 632 height 283
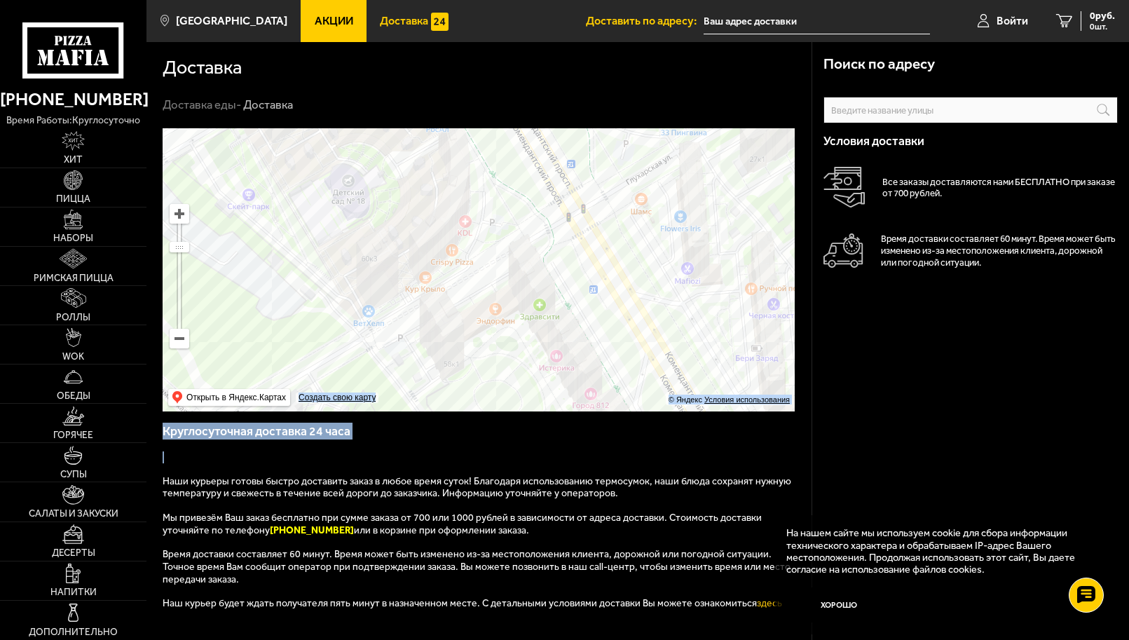
drag, startPoint x: 538, startPoint y: 233, endPoint x: 623, endPoint y: 362, distance: 154.7
click at [623, 362] on ymaps at bounding box center [479, 269] width 632 height 283
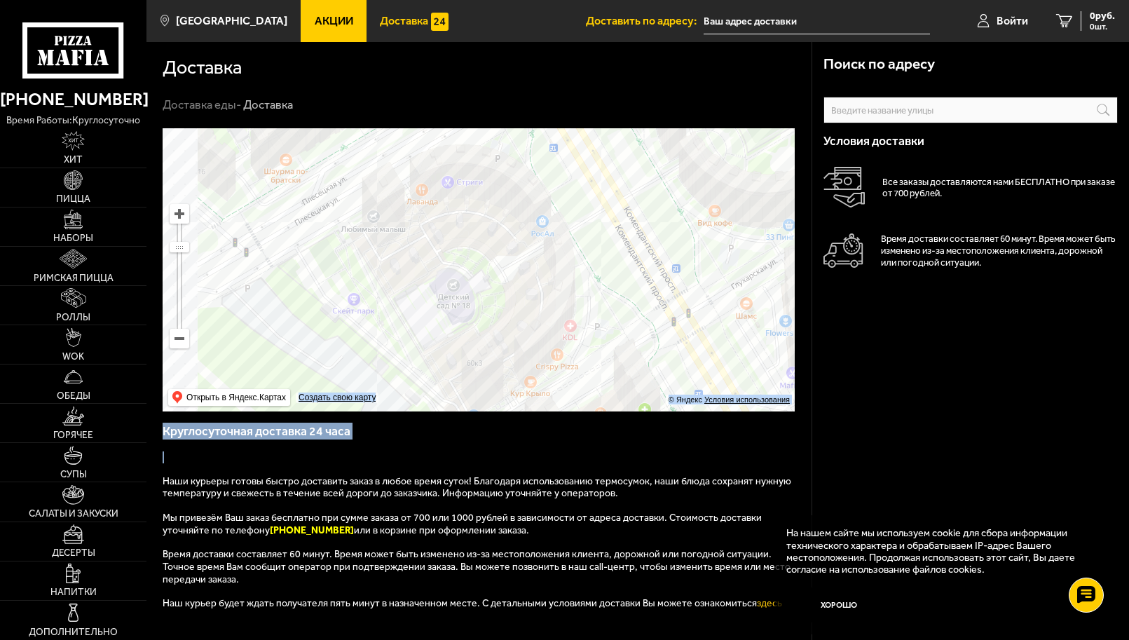
drag, startPoint x: 479, startPoint y: 267, endPoint x: 546, endPoint y: 376, distance: 128.3
click at [542, 368] on ymaps at bounding box center [479, 269] width 632 height 283
